Goal: Task Accomplishment & Management: Use online tool/utility

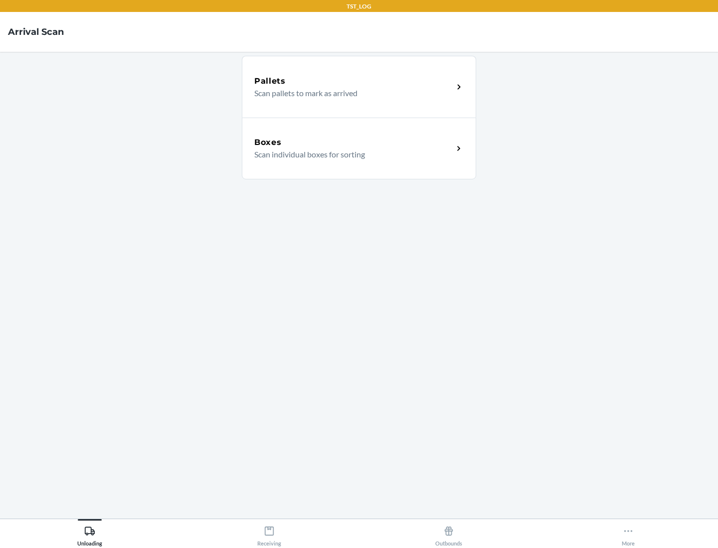
click at [353, 143] on div "Boxes" at bounding box center [353, 143] width 199 height 12
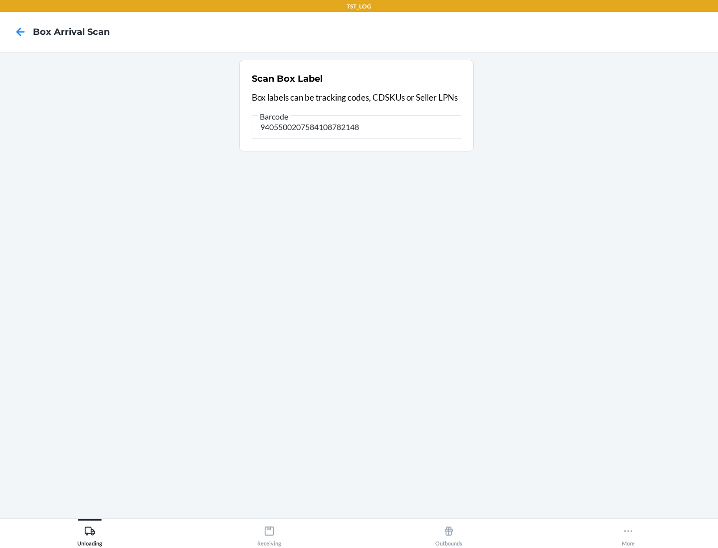
type input "9405500207584108782148"
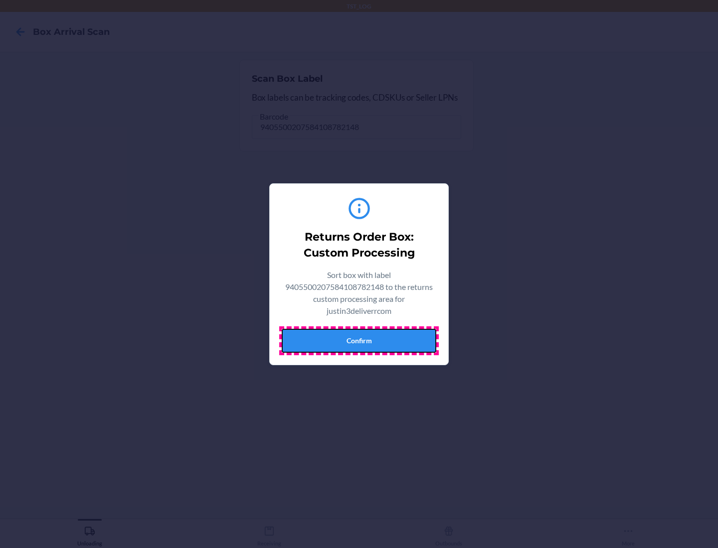
click at [359, 340] on button "Confirm" at bounding box center [359, 341] width 154 height 24
